Goal: Task Accomplishment & Management: Manage account settings

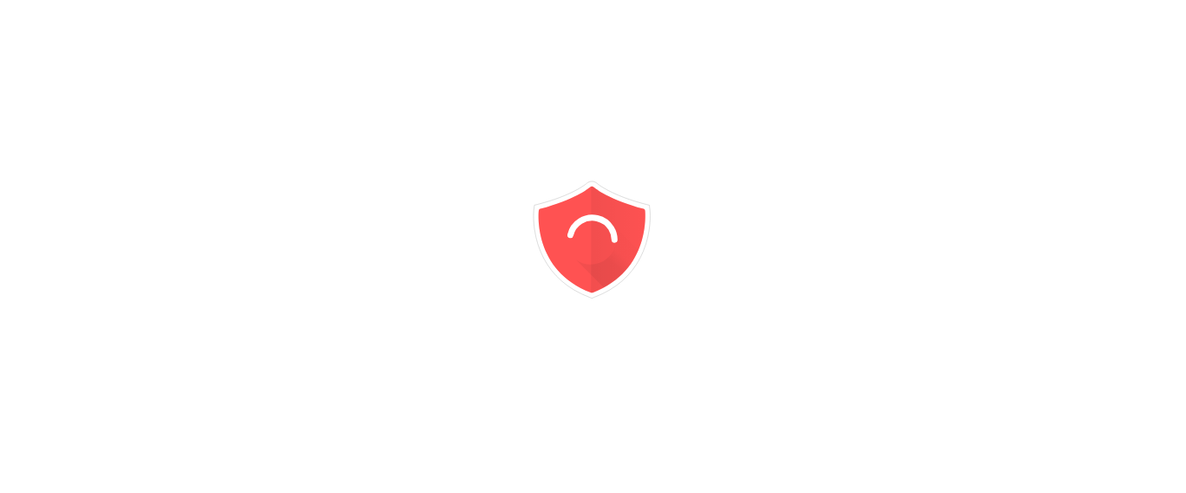
click at [631, 98] on icon "animation" at bounding box center [593, 246] width 312 height 312
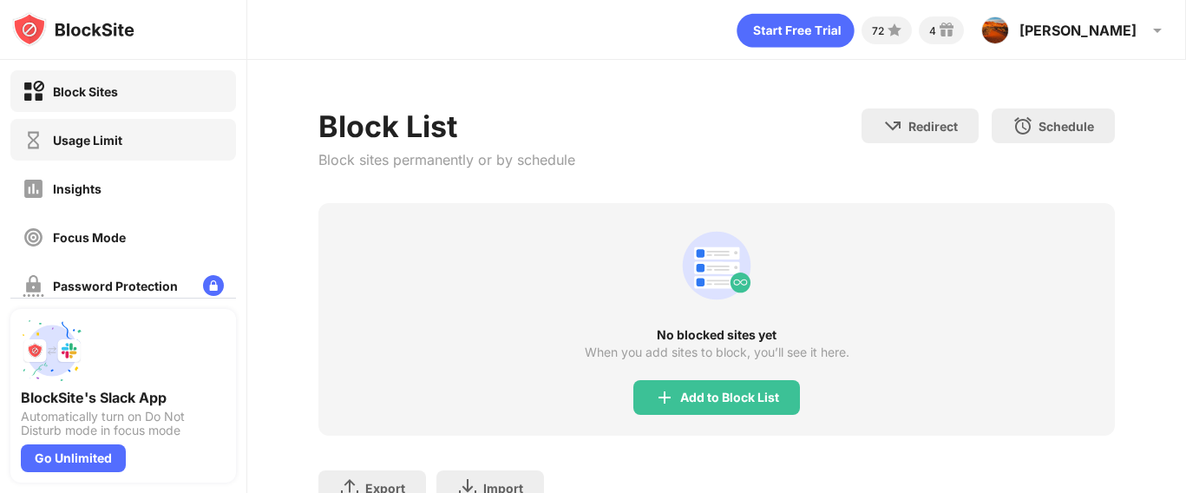
click at [199, 136] on div "Usage Limit" at bounding box center [123, 140] width 226 height 42
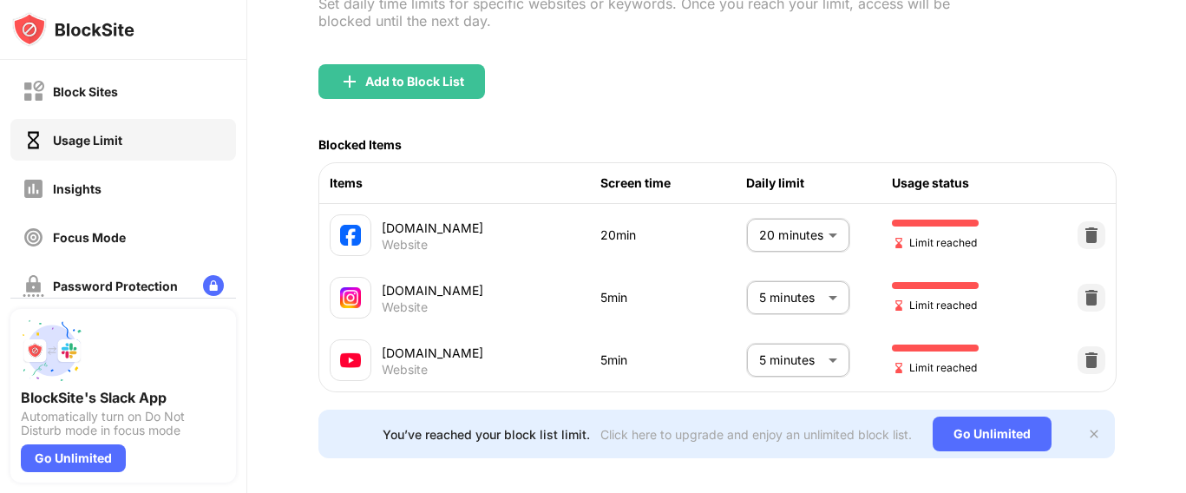
scroll to position [181, 0]
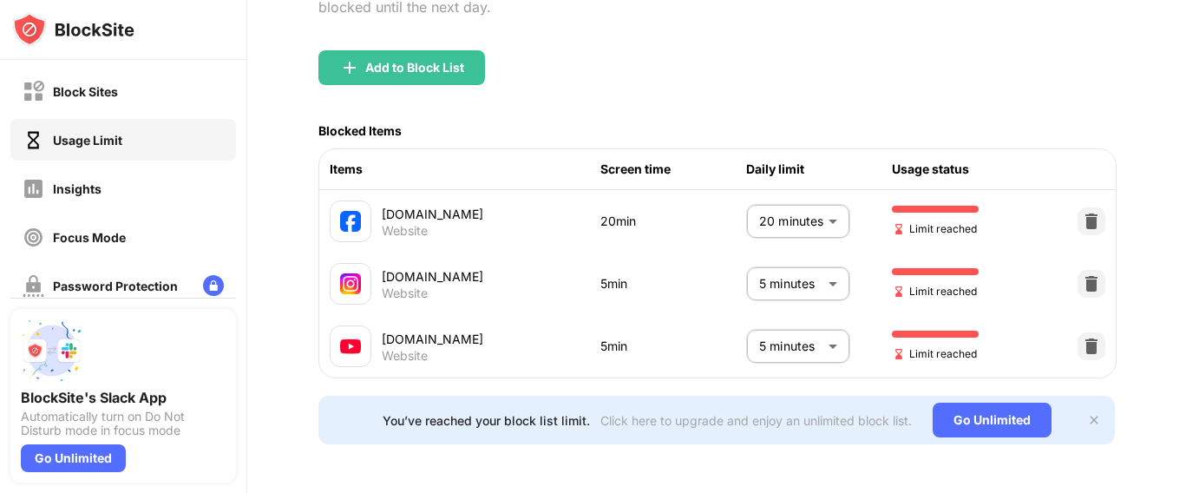
click at [785, 229] on body "Block Sites Usage Limit Insights Focus Mode Password Protection Custom Block Pa…" at bounding box center [593, 246] width 1186 height 493
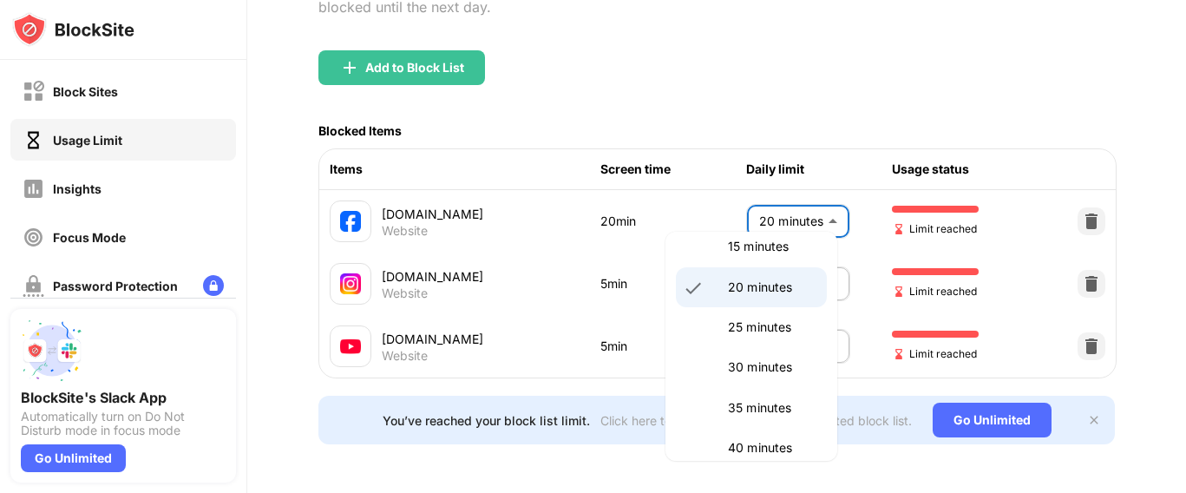
scroll to position [145, 0]
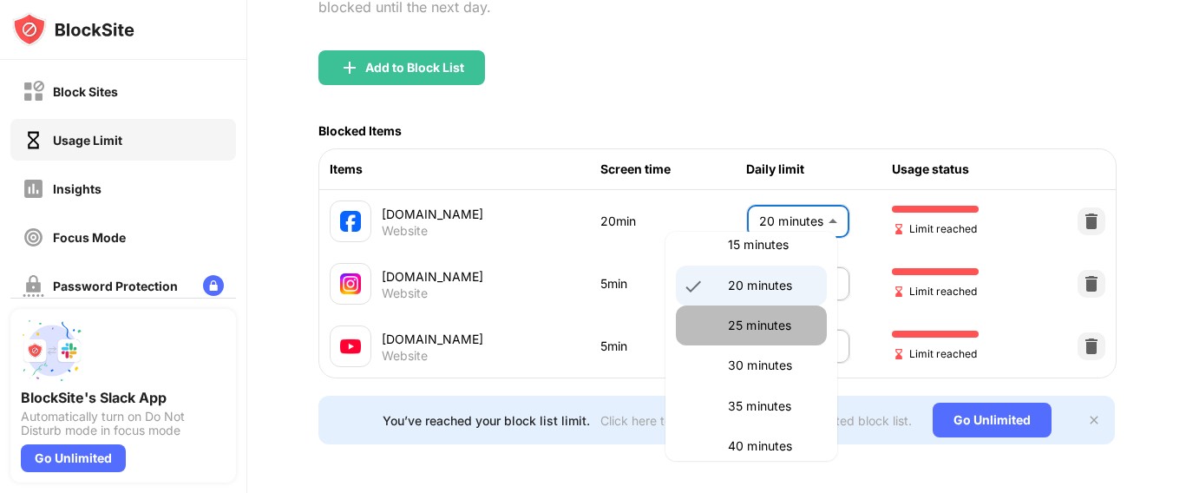
click at [762, 330] on p "25 minutes" at bounding box center [772, 325] width 89 height 19
type input "**"
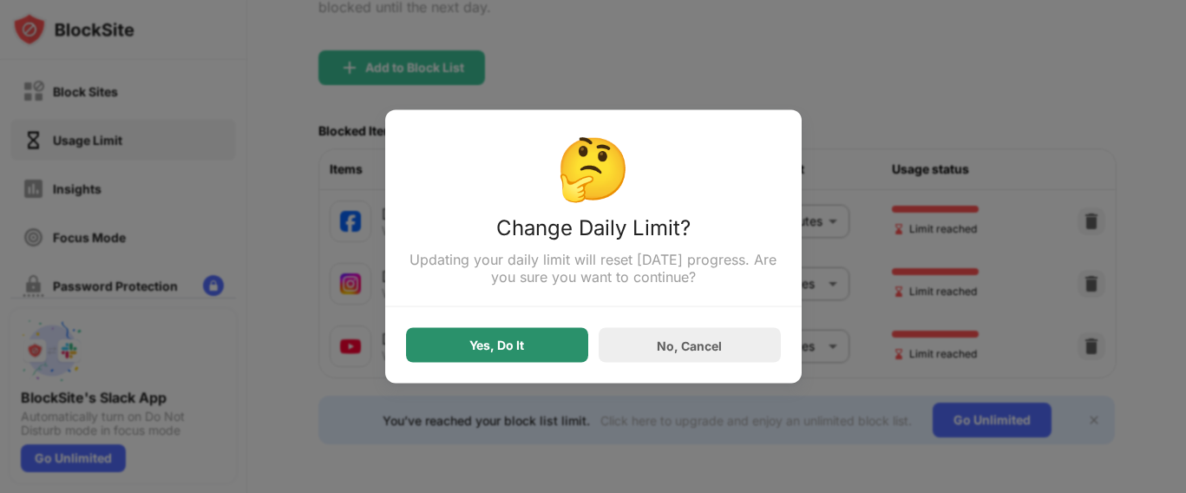
click at [498, 360] on div "Yes, Do It" at bounding box center [497, 345] width 182 height 35
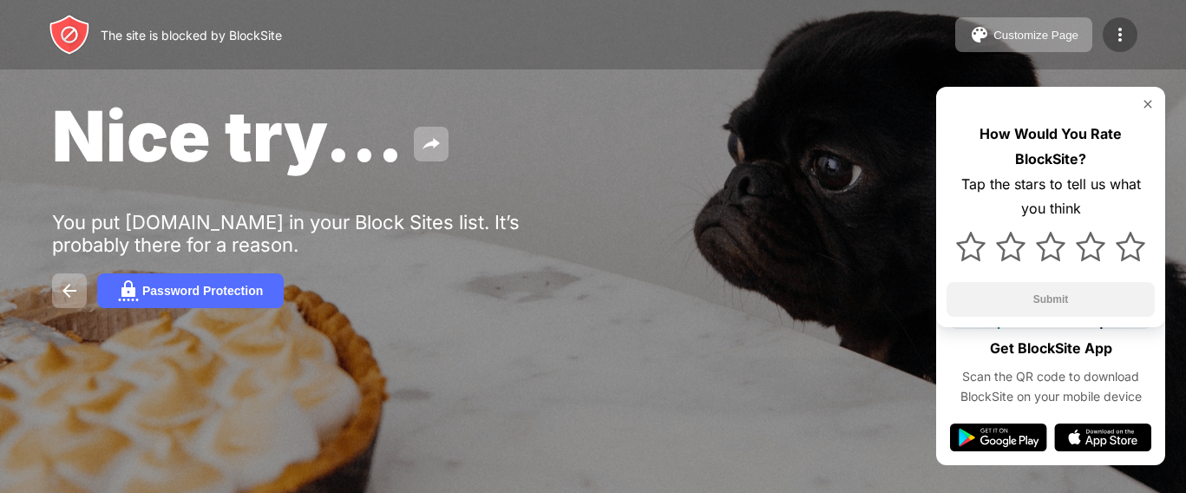
click at [1117, 30] on img at bounding box center [1120, 34] width 21 height 21
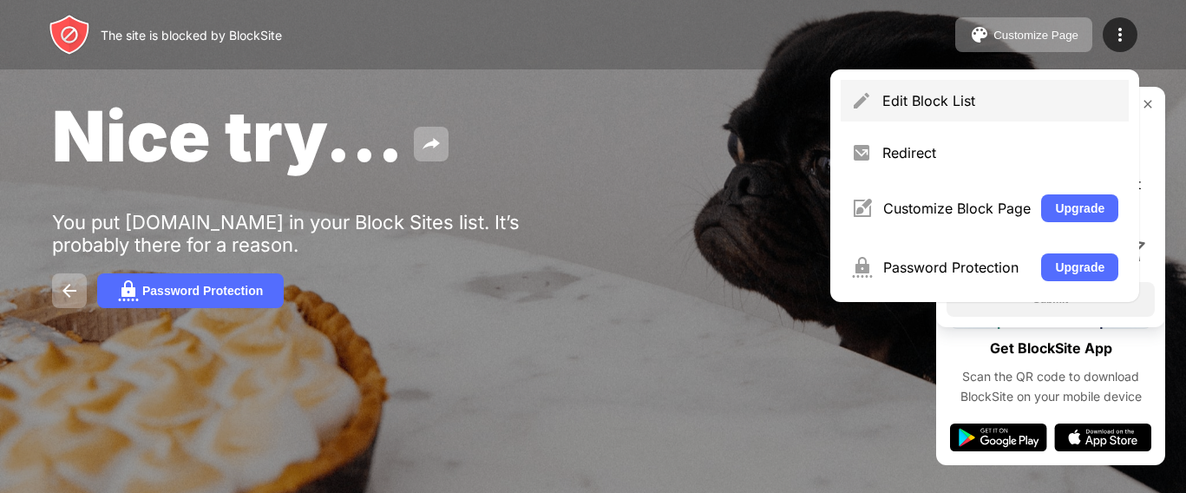
click at [921, 89] on div "Edit Block List" at bounding box center [985, 101] width 288 height 42
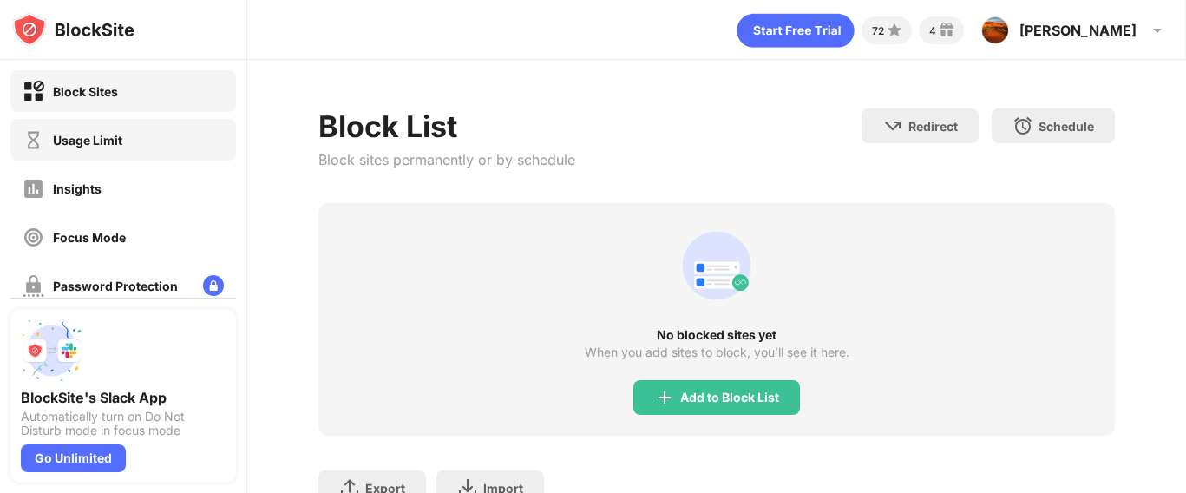
click at [174, 135] on div "Usage Limit" at bounding box center [123, 140] width 226 height 42
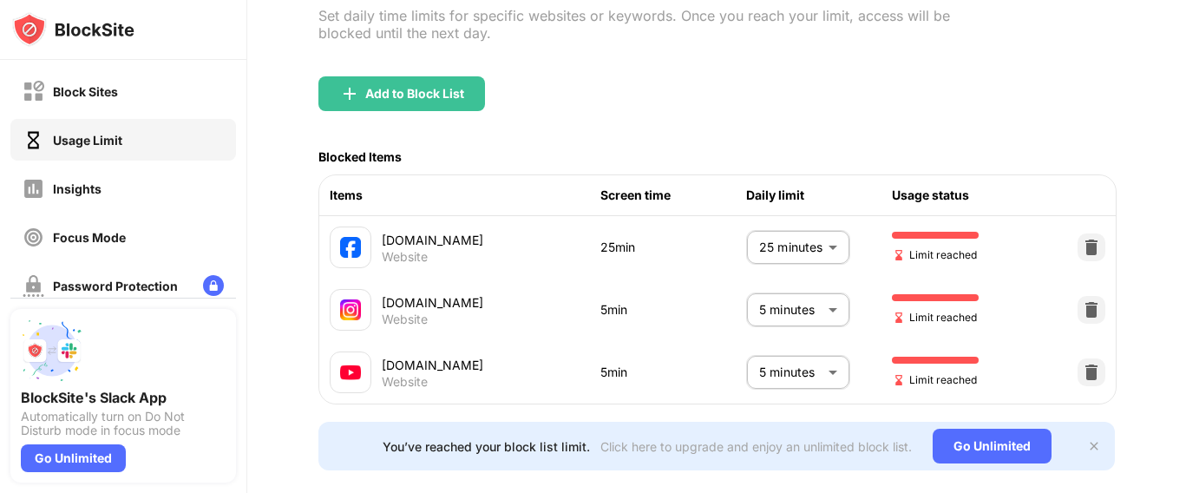
scroll to position [194, 0]
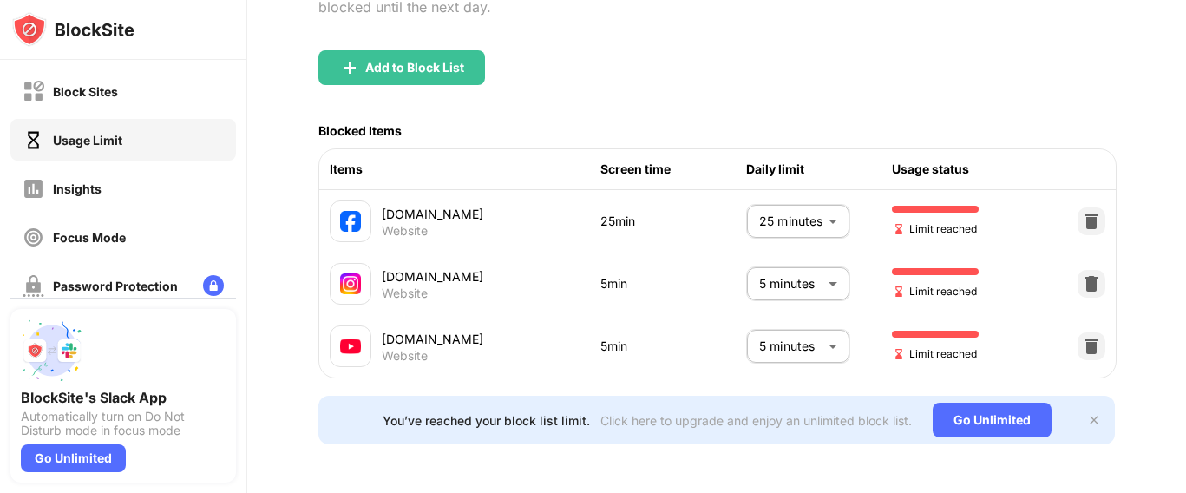
click at [814, 259] on body "Block Sites Usage Limit Insights Focus Mode Password Protection Custom Block Pa…" at bounding box center [593, 246] width 1186 height 493
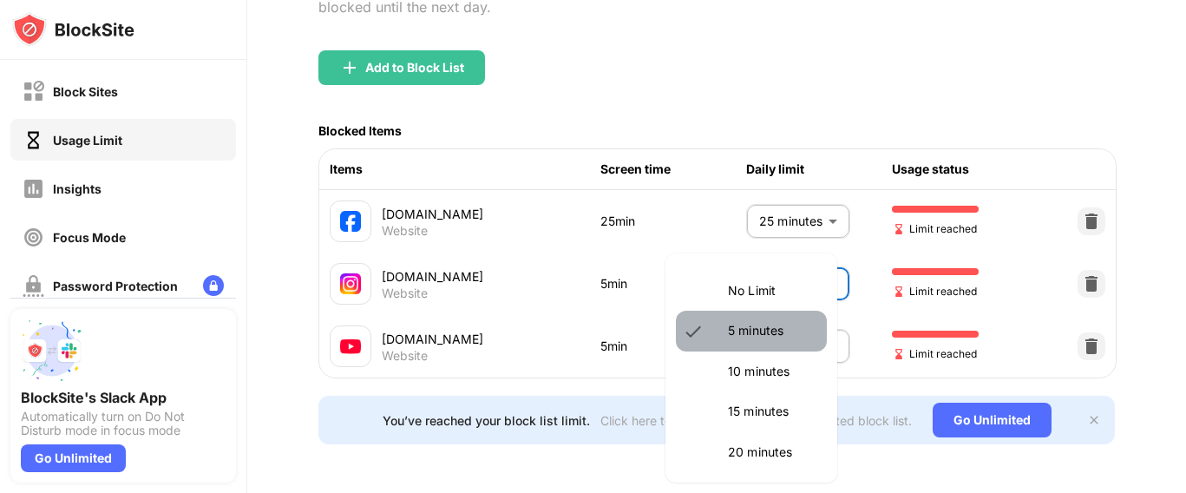
click at [795, 326] on p "5 minutes" at bounding box center [772, 330] width 89 height 19
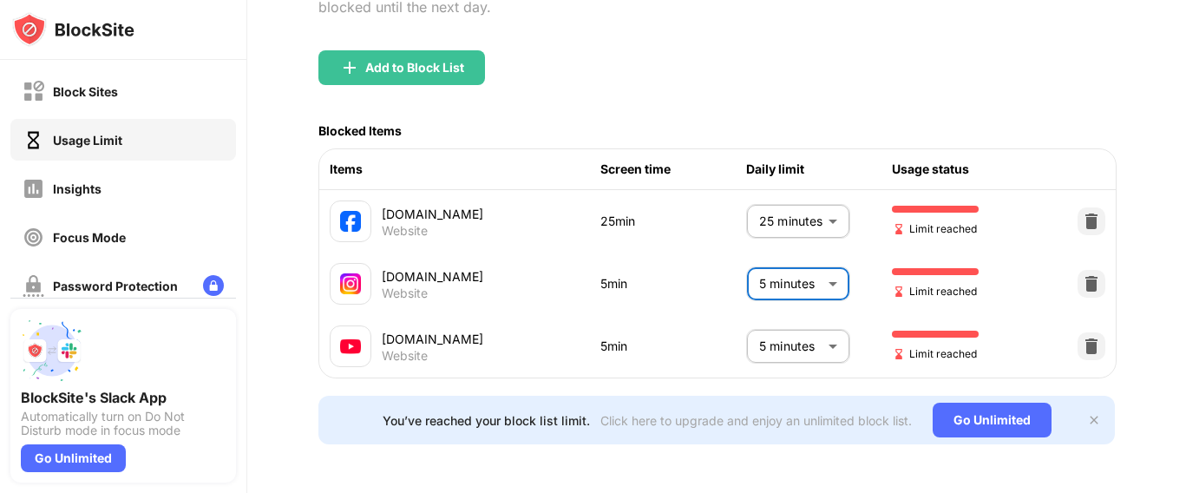
click at [792, 261] on body "Block Sites Usage Limit Insights Focus Mode Password Protection Custom Block Pa…" at bounding box center [593, 246] width 1186 height 493
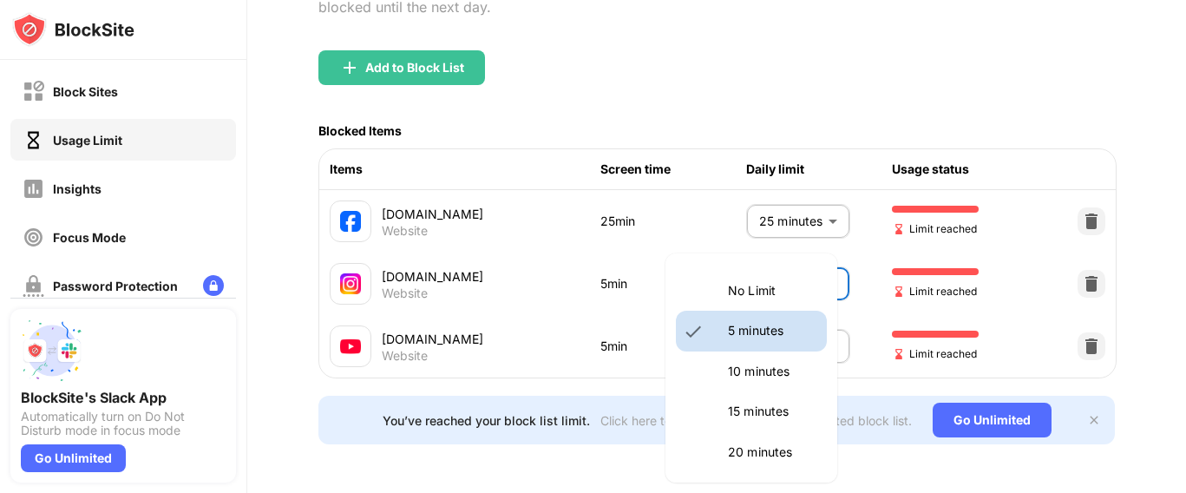
click at [761, 378] on p "10 minutes" at bounding box center [772, 371] width 89 height 19
type input "**"
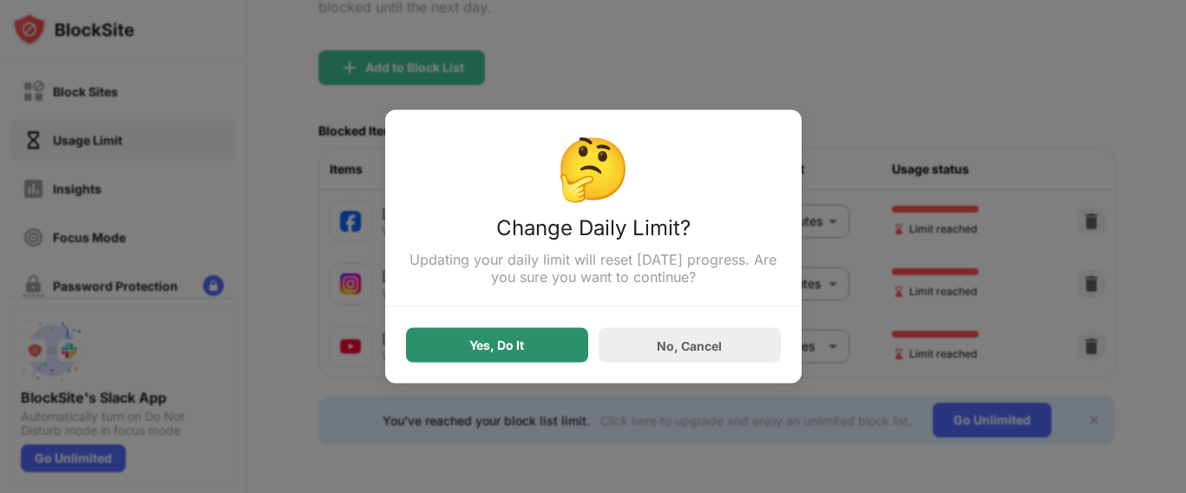
click at [496, 358] on div "Yes, Do It" at bounding box center [497, 345] width 182 height 35
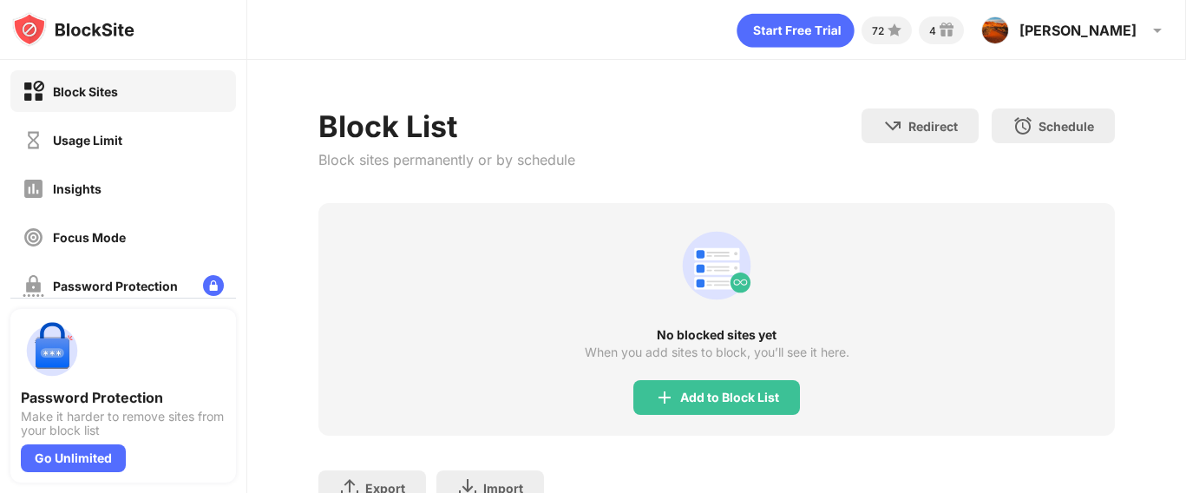
click at [193, 143] on div "Usage Limit" at bounding box center [123, 140] width 226 height 42
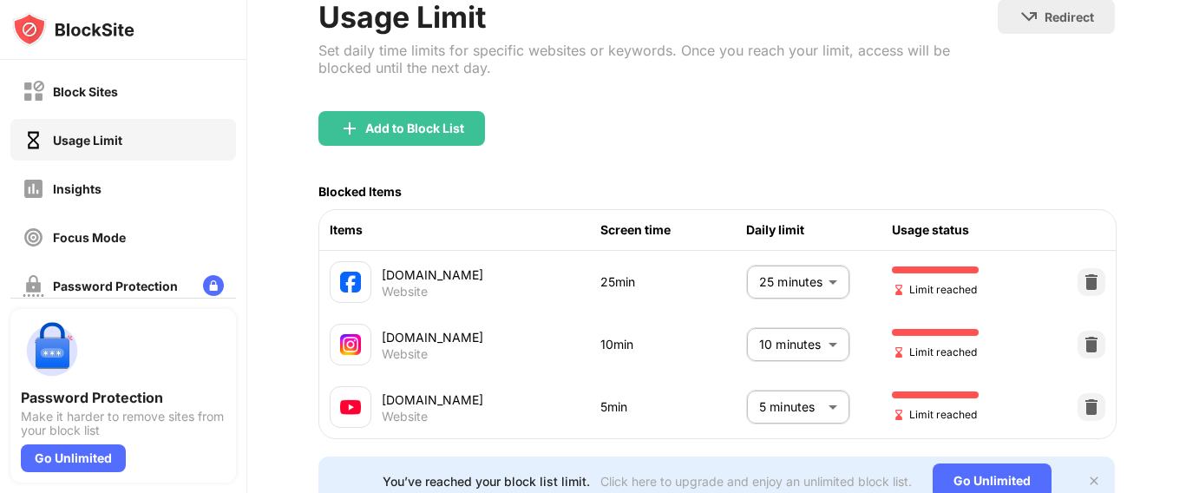
scroll to position [188, 0]
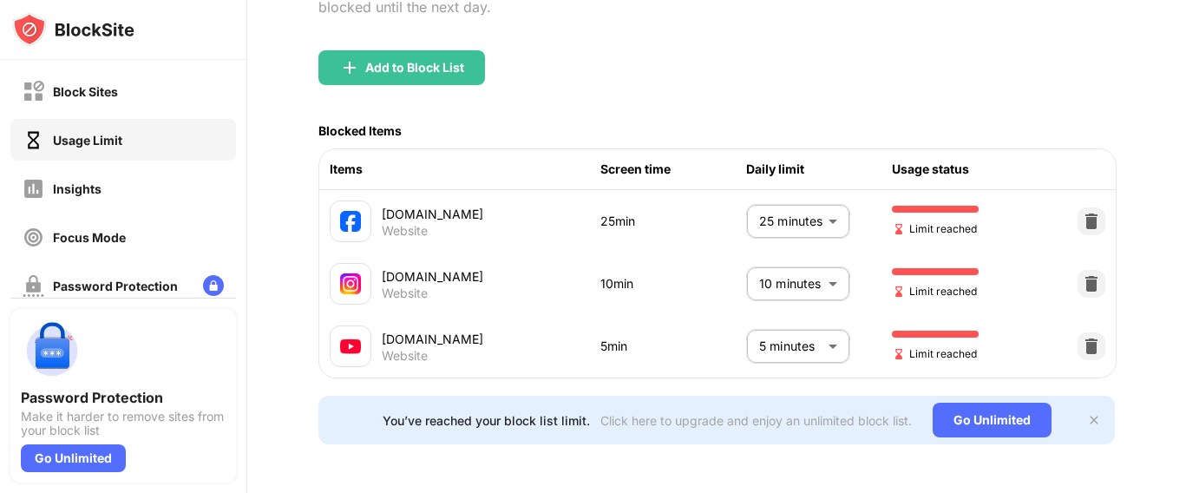
click at [765, 211] on body "Block Sites Usage Limit Insights Focus Mode Password Protection Custom Block Pa…" at bounding box center [593, 246] width 1186 height 493
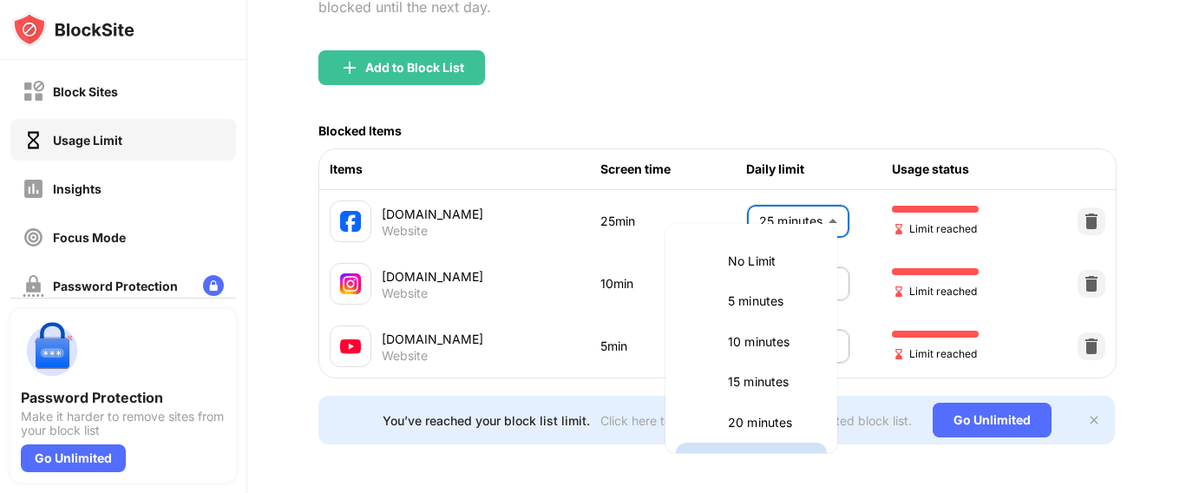
scroll to position [30, 0]
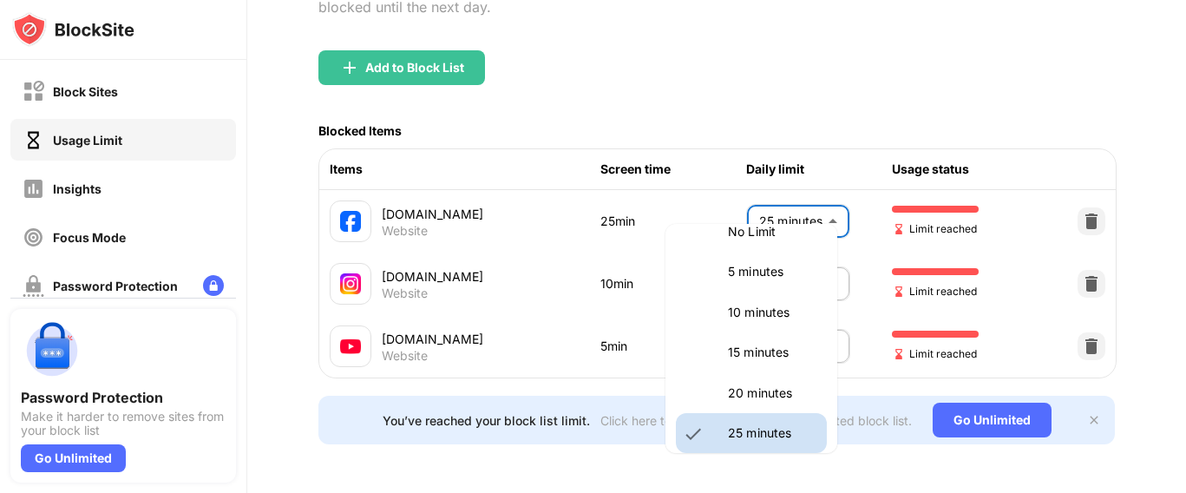
click at [752, 402] on p "20 minutes" at bounding box center [772, 393] width 89 height 19
type input "**"
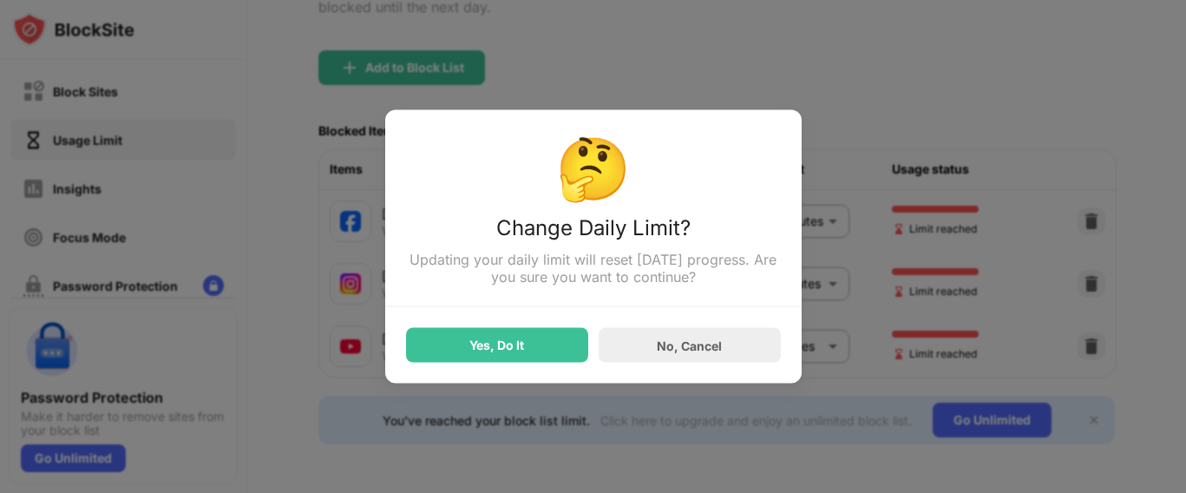
drag, startPoint x: 504, startPoint y: 375, endPoint x: 537, endPoint y: 351, distance: 40.5
click at [537, 351] on div "🤔 Change Daily Limit? Updating your daily limit will reset today’s progress. Ar…" at bounding box center [593, 246] width 417 height 273
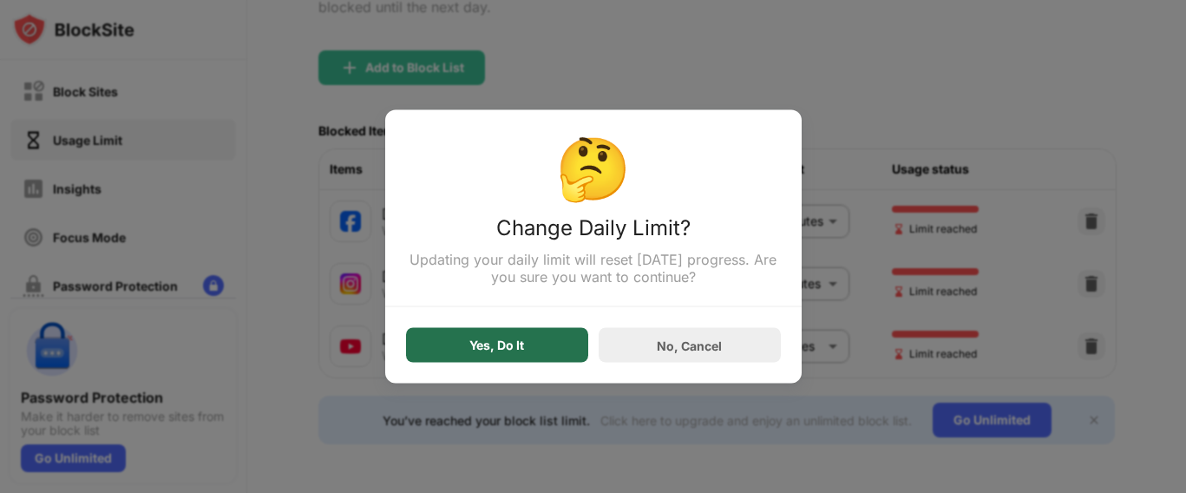
click at [537, 351] on div "Yes, Do It" at bounding box center [497, 345] width 182 height 35
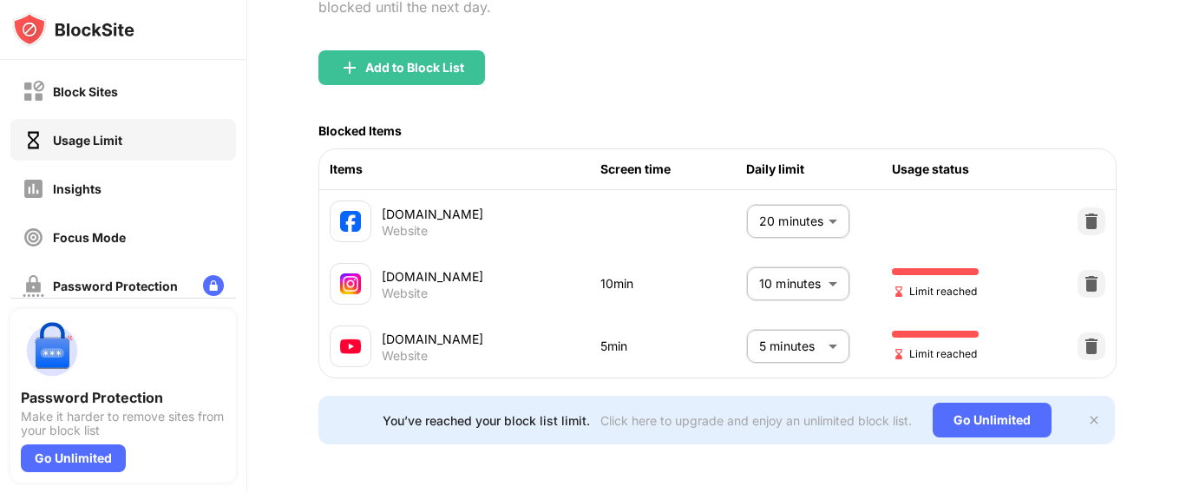
click at [791, 327] on body "Block Sites Usage Limit Insights Focus Mode Password Protection Custom Block Pa…" at bounding box center [593, 246] width 1186 height 493
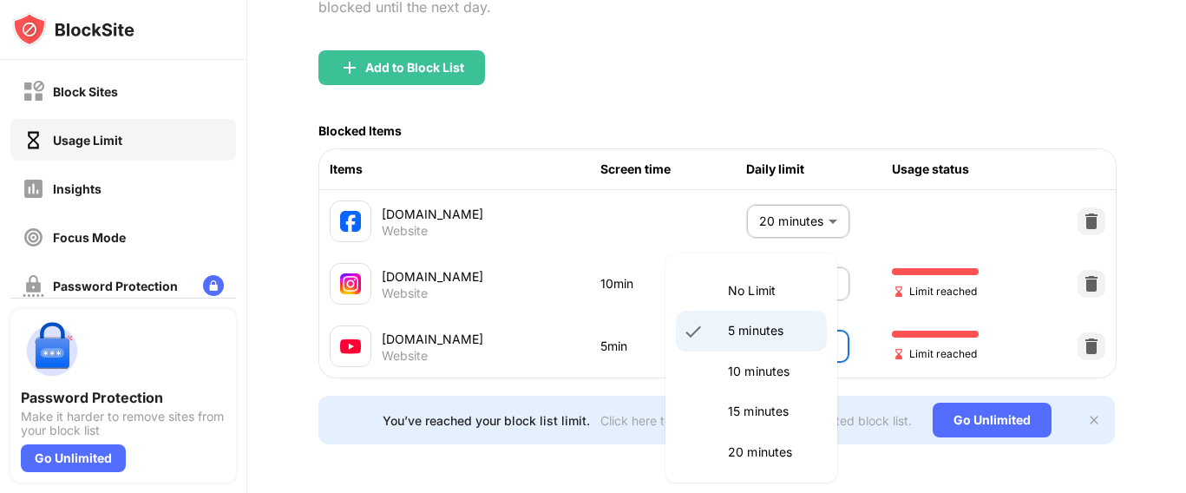
drag, startPoint x: 594, startPoint y: 95, endPoint x: 377, endPoint y: -9, distance: 240.3
click at [377, 0] on html "Block Sites Usage Limit Insights Focus Mode Password Protection Custom Block Pa…" at bounding box center [593, 246] width 1186 height 493
